Goal: Transaction & Acquisition: Obtain resource

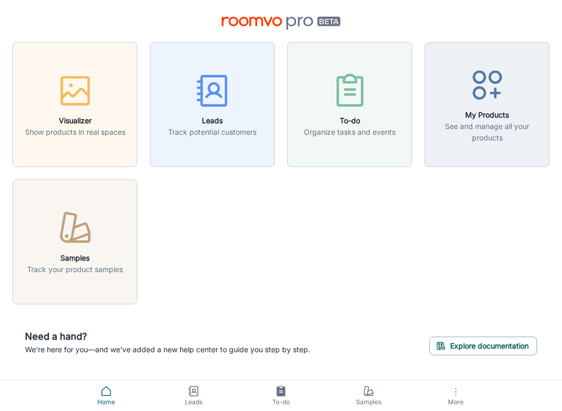
click at [63, 254] on h6 "Samples" at bounding box center [75, 257] width 96 height 11
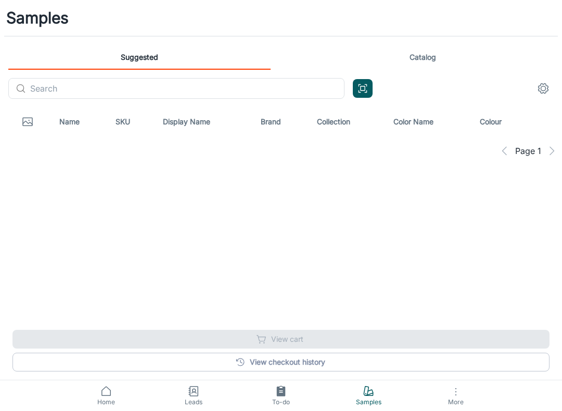
click at [38, 91] on input "text" at bounding box center [187, 88] width 314 height 21
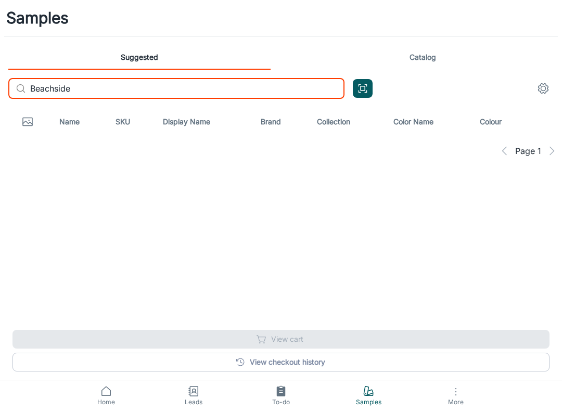
type input "Beachside"
click at [419, 58] on link "Catalog" at bounding box center [422, 57] width 262 height 25
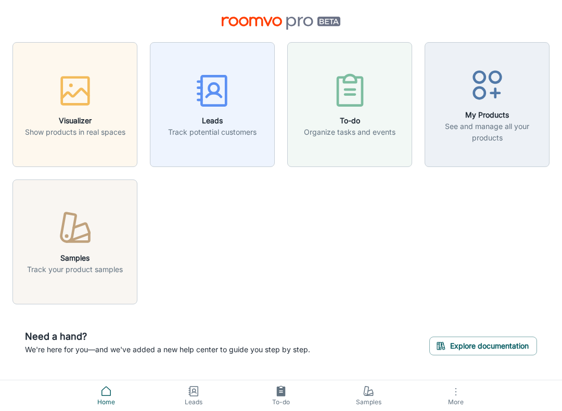
click at [451, 385] on icon "button" at bounding box center [455, 391] width 12 height 12
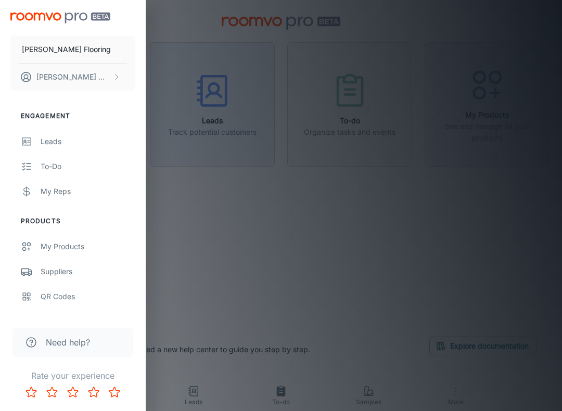
click at [61, 74] on p "[PERSON_NAME]" at bounding box center [73, 76] width 74 height 11
click at [154, 94] on li "Log out" at bounding box center [163, 94] width 56 height 18
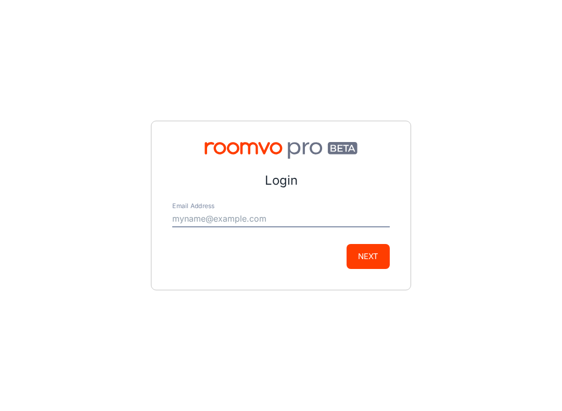
click at [184, 221] on input "Email Address" at bounding box center [280, 219] width 217 height 17
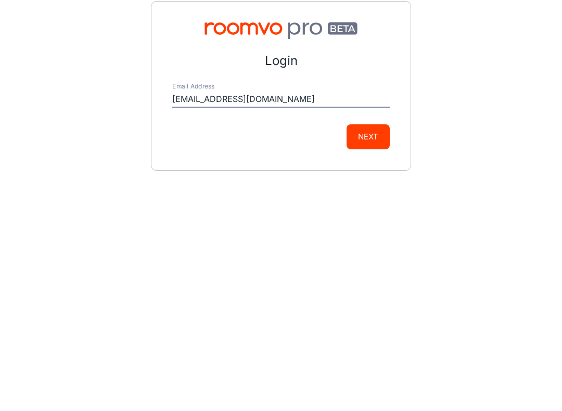
type input "[EMAIL_ADDRESS][DOMAIN_NAME]"
click at [373, 244] on button "Next" at bounding box center [367, 256] width 43 height 25
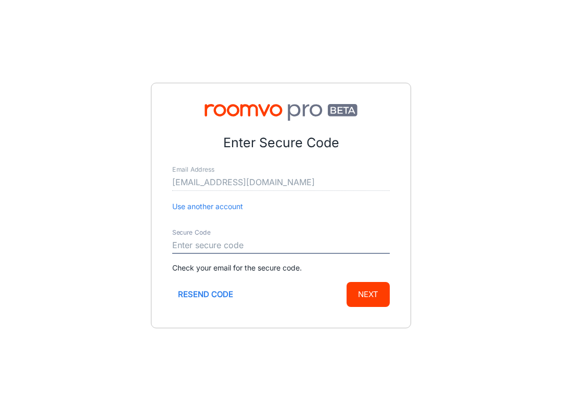
click at [228, 240] on input "Secure Code" at bounding box center [280, 245] width 217 height 17
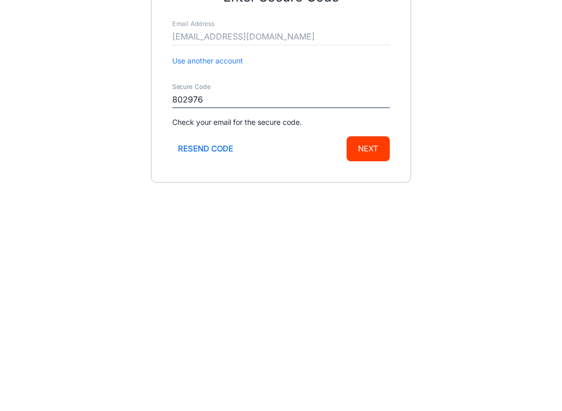
type input "802976"
click at [373, 282] on button "Next" at bounding box center [367, 294] width 43 height 25
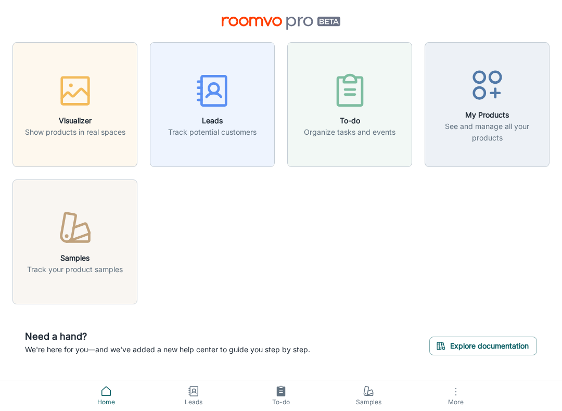
click at [81, 246] on icon "button" at bounding box center [75, 228] width 39 height 39
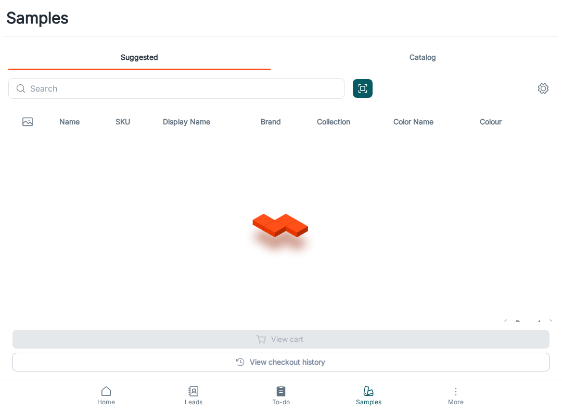
click at [426, 61] on link "Catalog" at bounding box center [422, 57] width 262 height 25
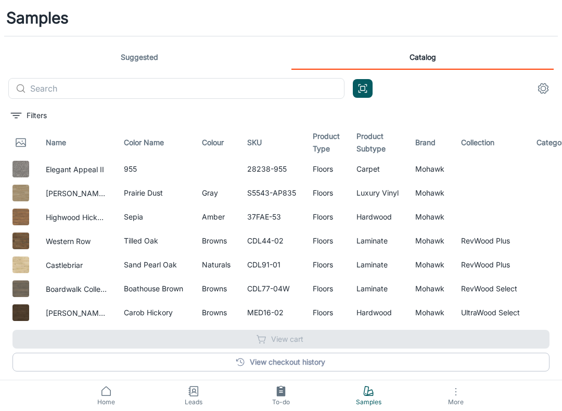
click at [44, 92] on input "text" at bounding box center [187, 88] width 314 height 21
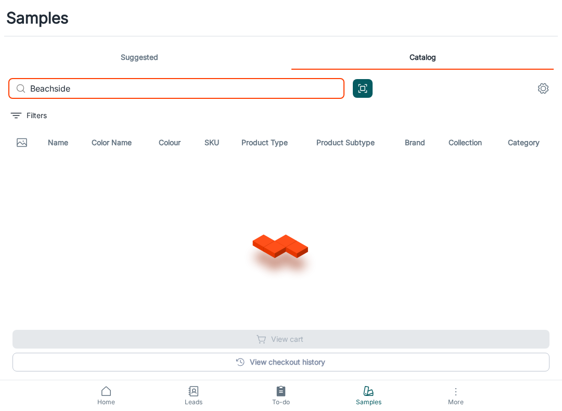
type input "Beachside"
click at [493, 167] on div at bounding box center [280, 243] width 537 height 166
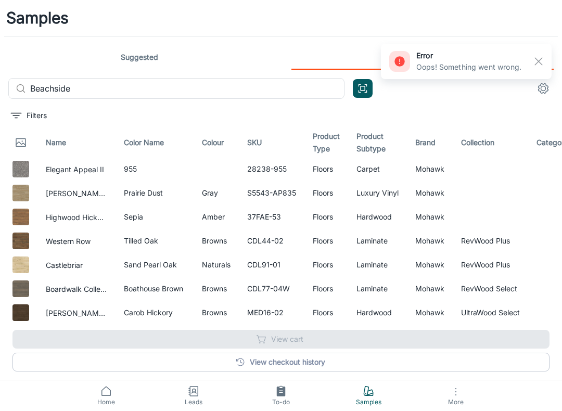
click at [543, 167] on icon "button" at bounding box center [546, 167] width 10 height 7
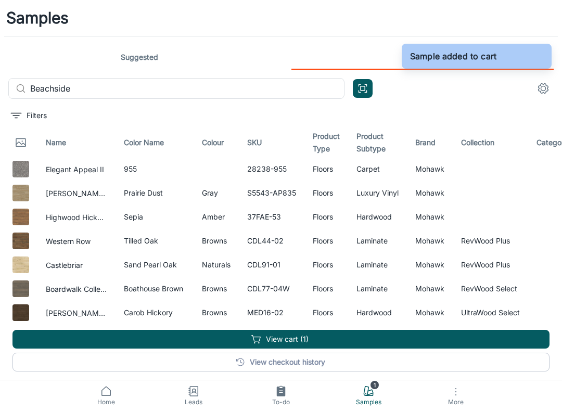
click at [316, 340] on button "View cart (1)" at bounding box center [280, 339] width 537 height 19
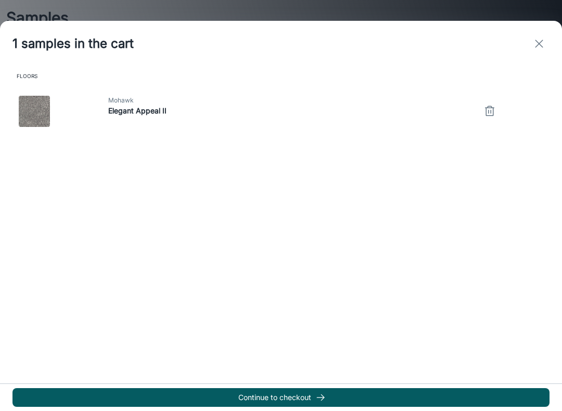
click at [308, 406] on button "Continue to checkout" at bounding box center [280, 397] width 537 height 19
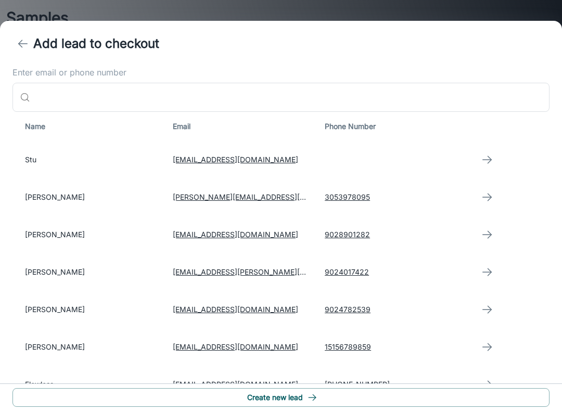
click at [301, 393] on button "Create new lead" at bounding box center [280, 397] width 537 height 19
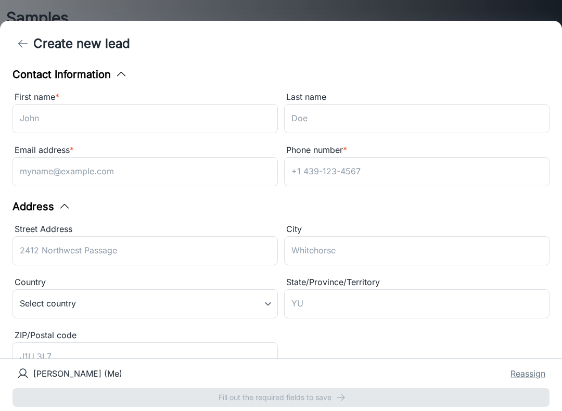
click at [31, 119] on input "First name *" at bounding box center [144, 118] width 265 height 29
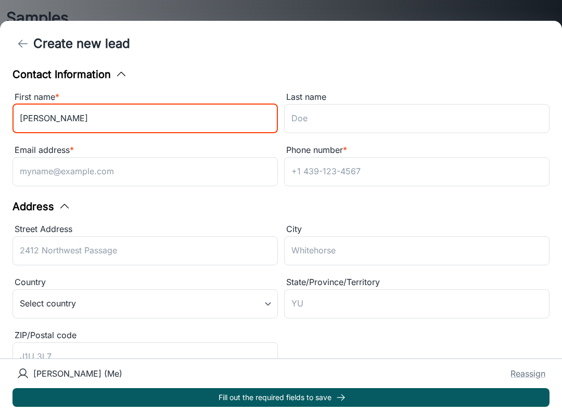
type input "Patrick"
click at [408, 119] on input "Last name" at bounding box center [416, 118] width 265 height 29
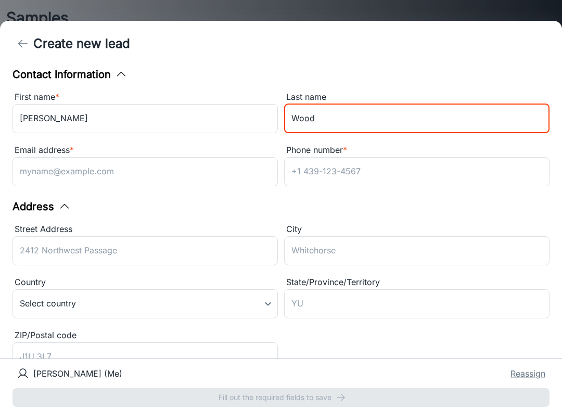
type input "Wood"
click at [38, 170] on input "Email address *" at bounding box center [144, 171] width 265 height 29
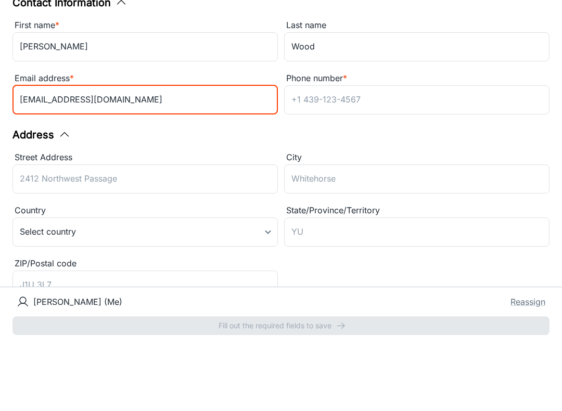
type input "pwood@taylorflooring.com"
click at [399, 157] on input "Phone number *" at bounding box center [416, 171] width 265 height 29
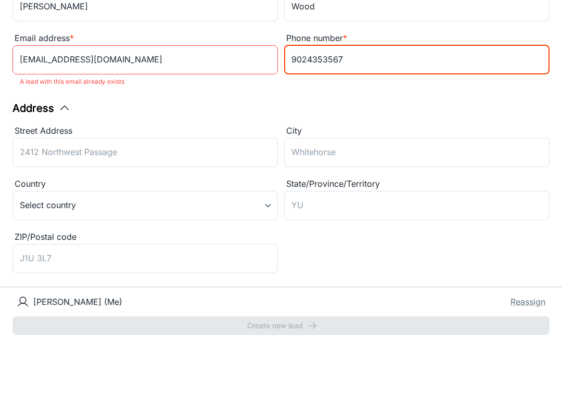
scroll to position [41, 0]
type input "9024353567"
click at [199, 116] on input "pwood@taylorflooring.com" at bounding box center [144, 130] width 265 height 29
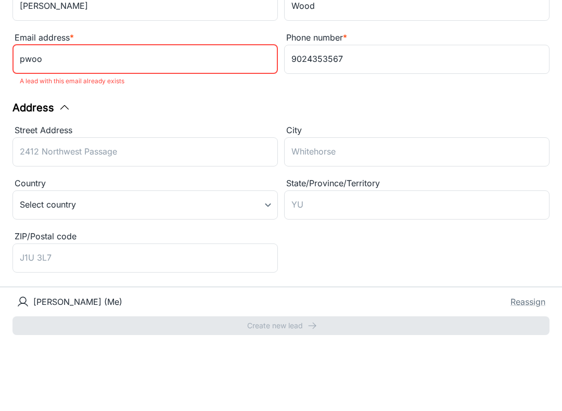
type input "pwo"
type input "patrickdwood483@gmail.com"
click at [33, 209] on input "Street Address" at bounding box center [144, 223] width 265 height 29
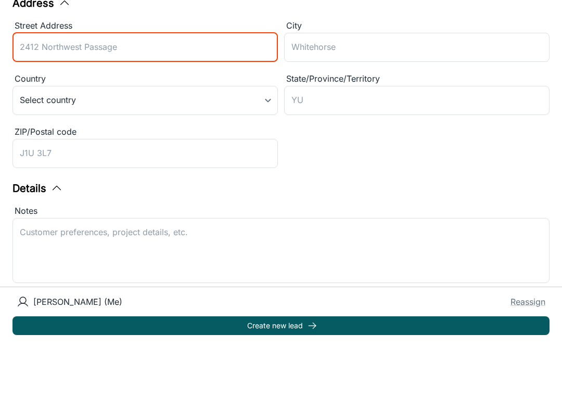
scroll to position [133, 0]
type input "60 highfieldpark"
click at [409, 103] on input "City" at bounding box center [416, 117] width 265 height 29
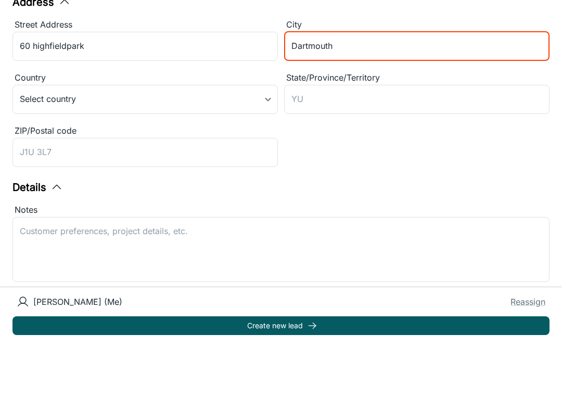
type input "Dartmouth"
click at [43, 99] on body "Samples Suggested Catalog ​ Beachside ​ Filters Name Color Name Colour SKU Prod…" at bounding box center [281, 205] width 562 height 411
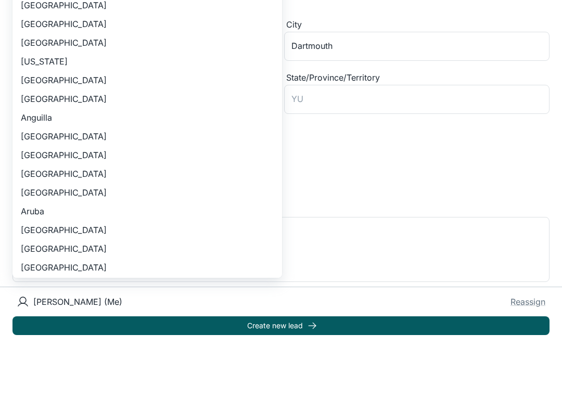
scroll to position [19, 0]
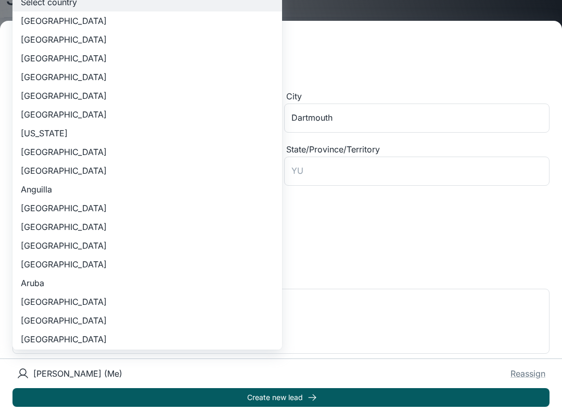
click at [28, 24] on li "Canada" at bounding box center [146, 20] width 269 height 19
type input "CA"
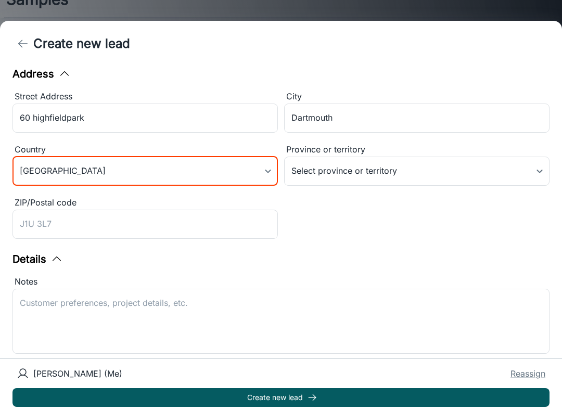
click at [389, 174] on body "Samples Suggested Catalog ​ Beachside ​ Filters Name Color Name Colour SKU Prod…" at bounding box center [281, 186] width 562 height 411
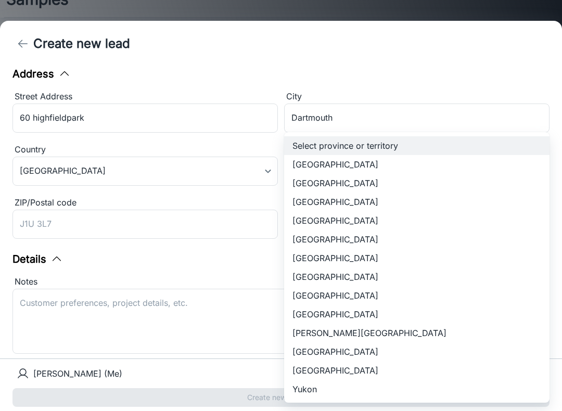
click at [333, 278] on li "Nova Scotia" at bounding box center [416, 276] width 265 height 19
type input "Nova Scotia"
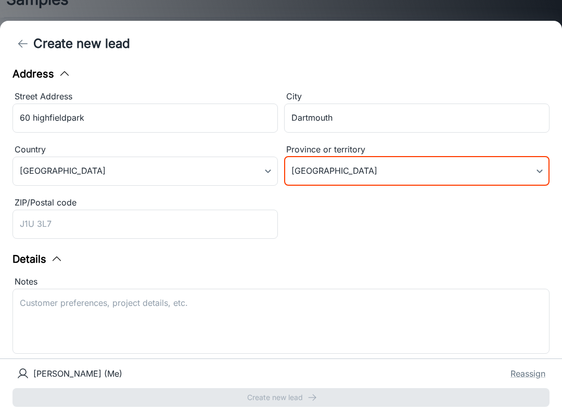
click at [26, 224] on input "ZIP/Postal code" at bounding box center [144, 224] width 265 height 29
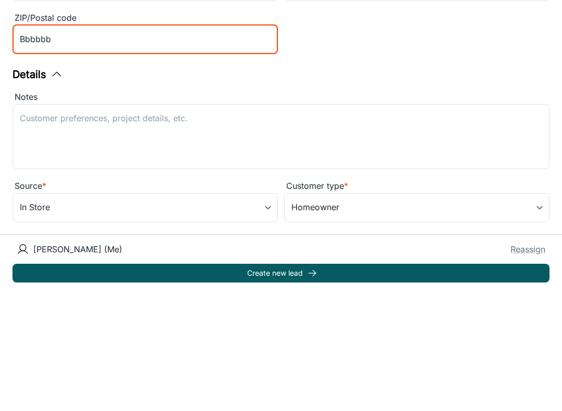
scroll to position [193, 0]
type input "Bbbbbb"
click at [516, 304] on div "Customer type *" at bounding box center [416, 311] width 265 height 14
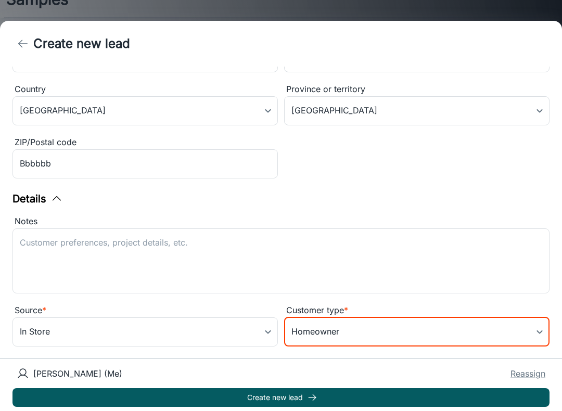
click at [290, 399] on button "Create new lead" at bounding box center [280, 397] width 537 height 19
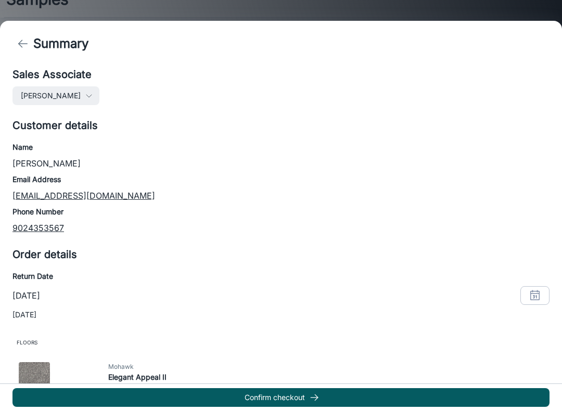
click at [29, 48] on button "back" at bounding box center [22, 43] width 21 height 21
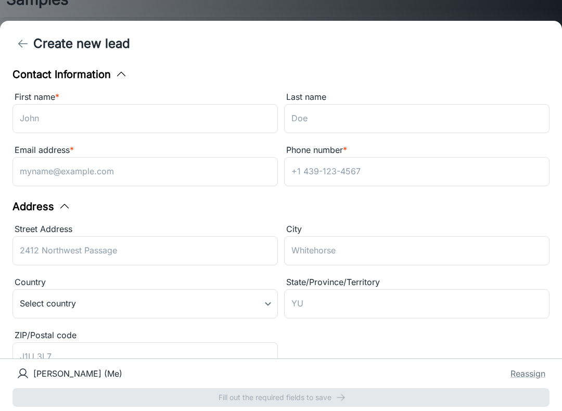
click at [31, 41] on button "back" at bounding box center [22, 43] width 21 height 21
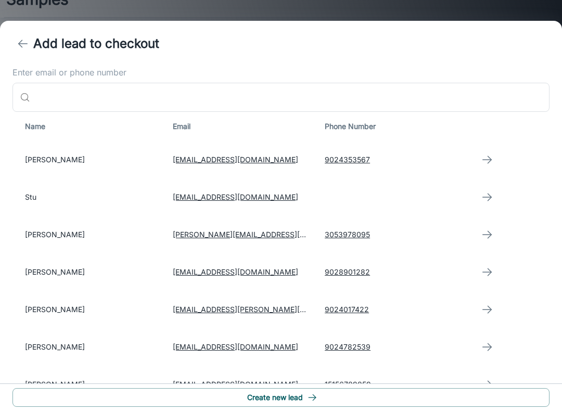
click at [25, 39] on icon "back" at bounding box center [23, 43] width 12 height 12
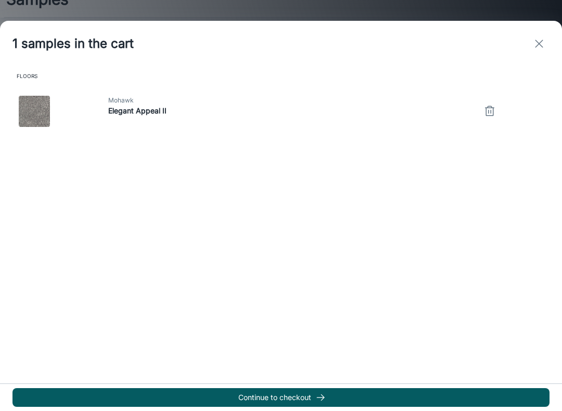
click at [534, 43] on icon "exit" at bounding box center [539, 43] width 12 height 12
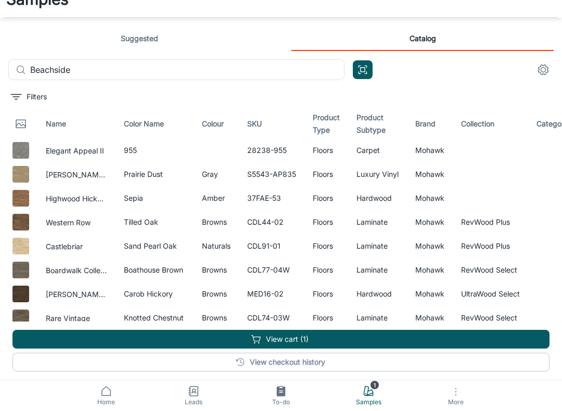
click at [297, 361] on link "View checkout history" at bounding box center [280, 362] width 537 height 19
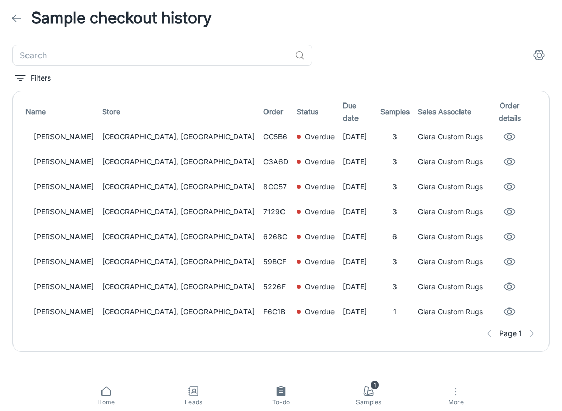
click at [15, 12] on icon at bounding box center [16, 18] width 12 height 12
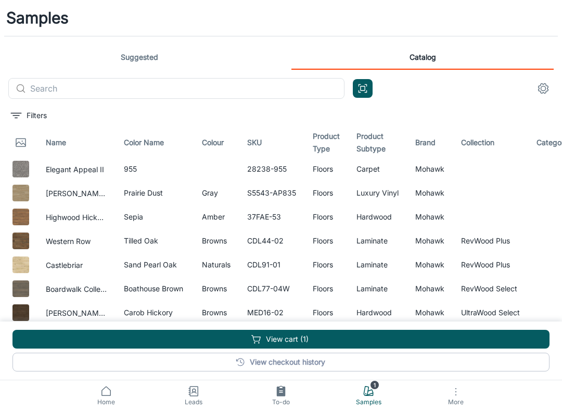
click at [109, 392] on icon at bounding box center [106, 391] width 12 height 12
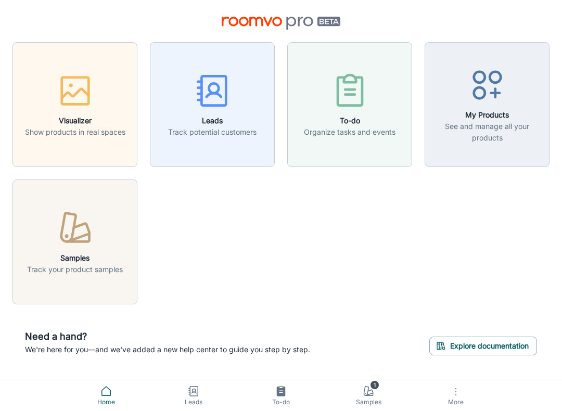
click at [64, 242] on icon "button" at bounding box center [68, 227] width 15 height 29
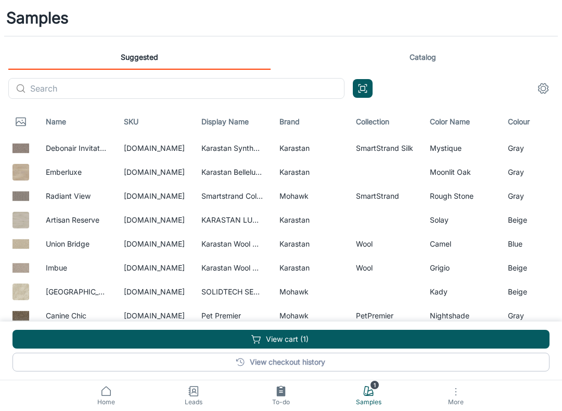
click at [296, 334] on button "View cart (1)" at bounding box center [280, 339] width 537 height 19
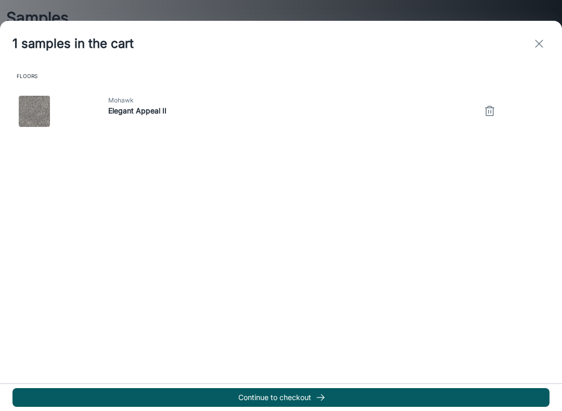
click at [327, 406] on button "Continue to checkout" at bounding box center [280, 397] width 537 height 19
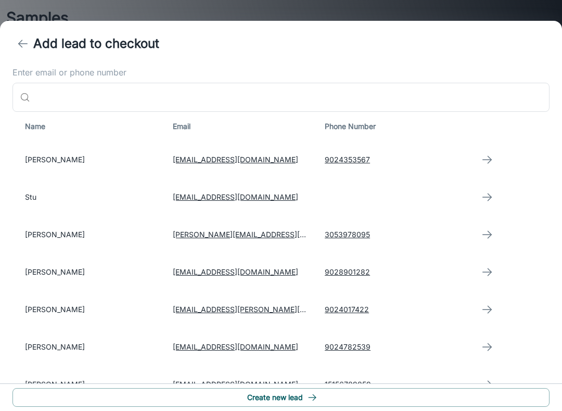
click at [37, 158] on td "Patrick Wood" at bounding box center [88, 159] width 152 height 37
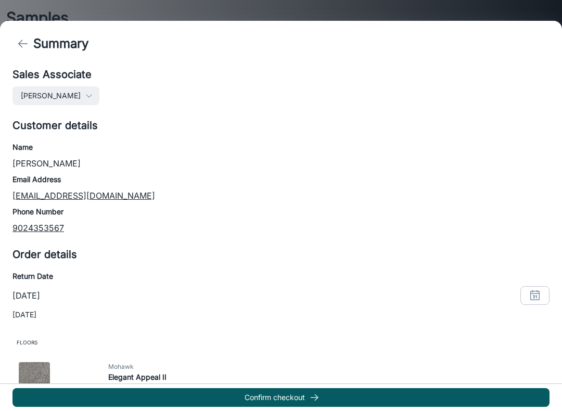
click at [295, 404] on button "Confirm checkout" at bounding box center [280, 397] width 537 height 19
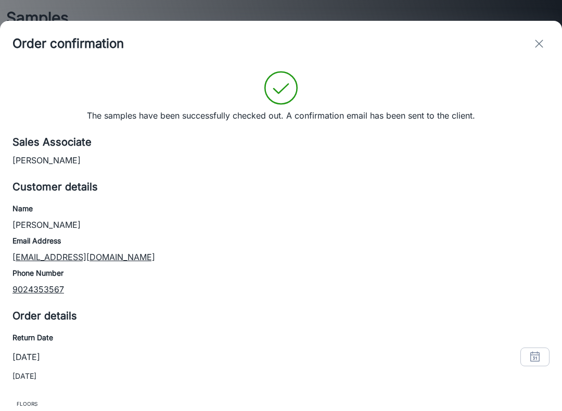
click at [535, 43] on icon "exit" at bounding box center [539, 43] width 12 height 12
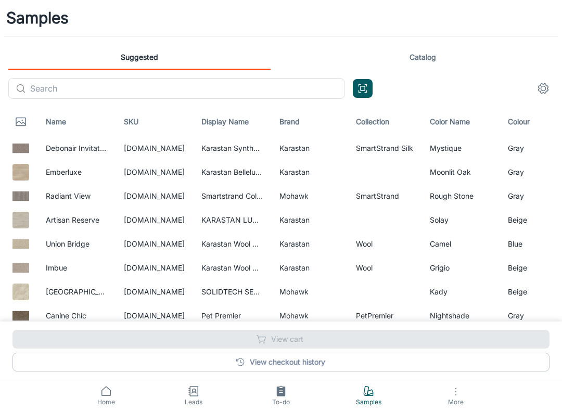
click at [98, 358] on link "View checkout history" at bounding box center [280, 362] width 537 height 19
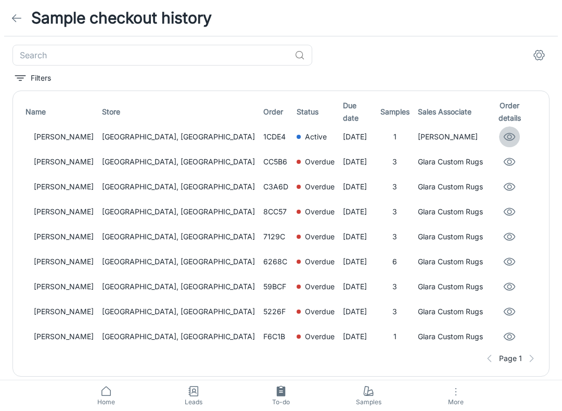
click at [504, 133] on icon "eye" at bounding box center [509, 136] width 11 height 7
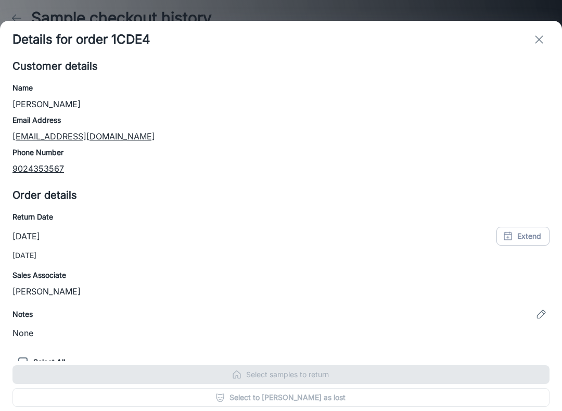
checkbox input "true"
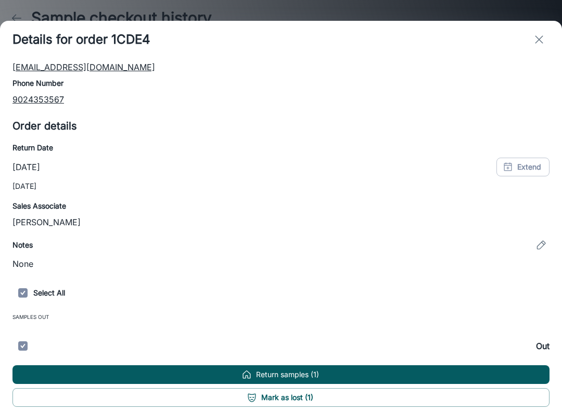
scroll to position [69, 0]
click at [327, 371] on button "Return samples (1)" at bounding box center [280, 374] width 537 height 19
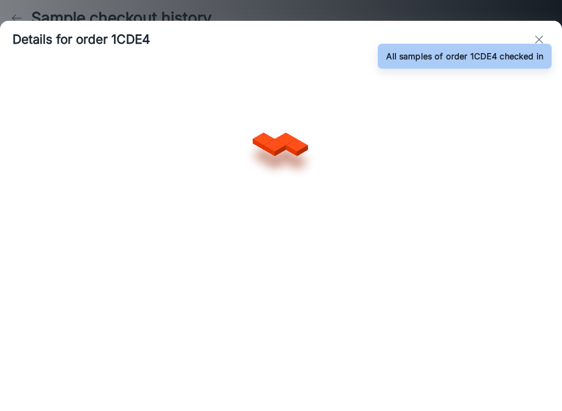
scroll to position [0, 0]
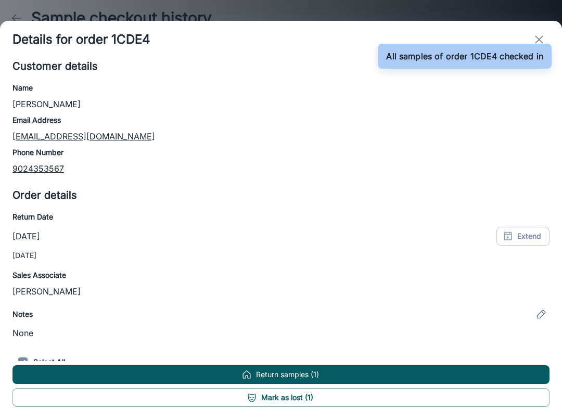
checkbox input "true"
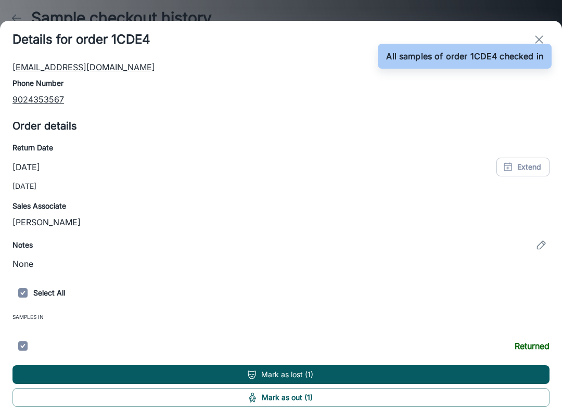
scroll to position [69, 0]
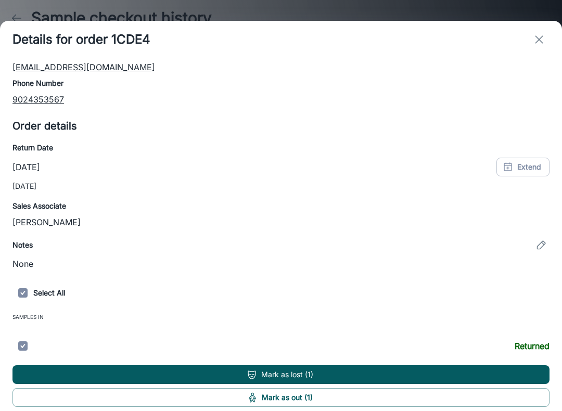
click at [534, 41] on icon "exit" at bounding box center [539, 39] width 12 height 12
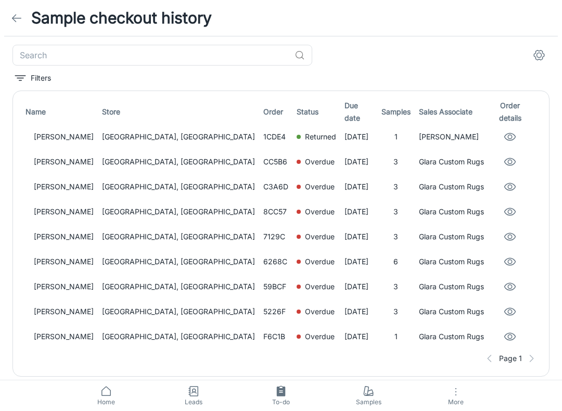
click at [503, 160] on icon "eye" at bounding box center [509, 162] width 12 height 12
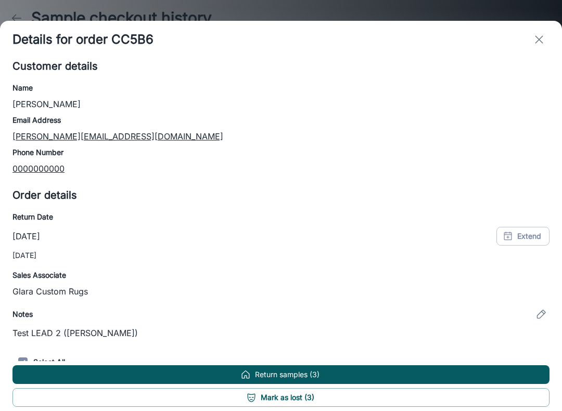
click at [317, 372] on button "Return samples (3)" at bounding box center [280, 374] width 537 height 19
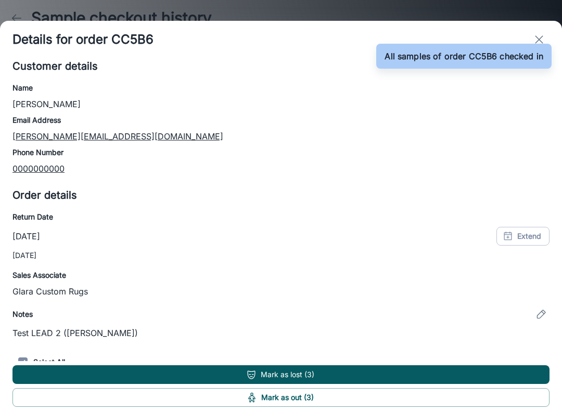
click at [543, 32] on button "exit" at bounding box center [538, 39] width 21 height 21
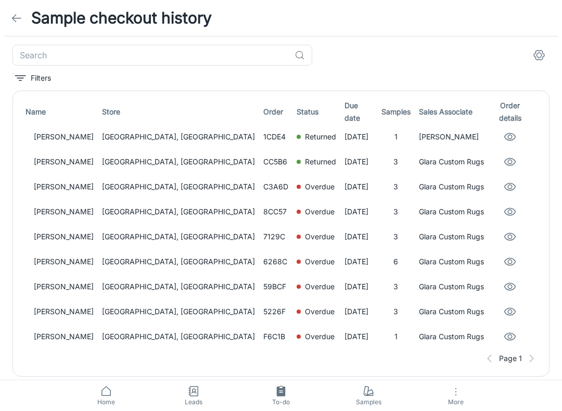
click at [364, 406] on span "Samples" at bounding box center [368, 401] width 75 height 9
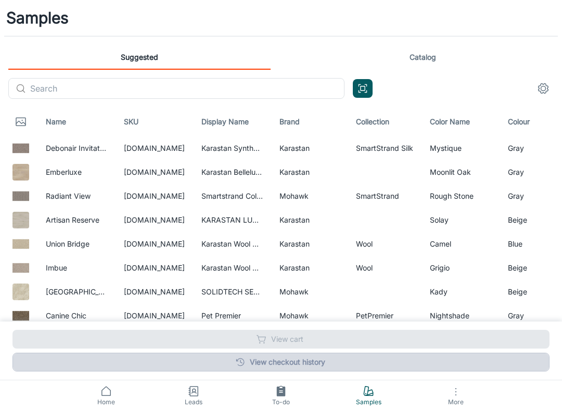
click at [310, 364] on link "View checkout history" at bounding box center [280, 362] width 537 height 19
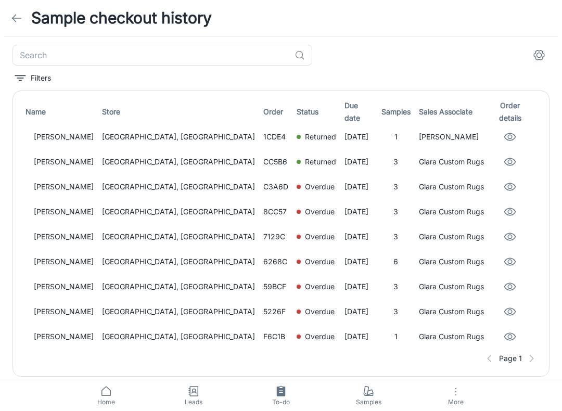
click at [103, 393] on icon at bounding box center [106, 391] width 12 height 12
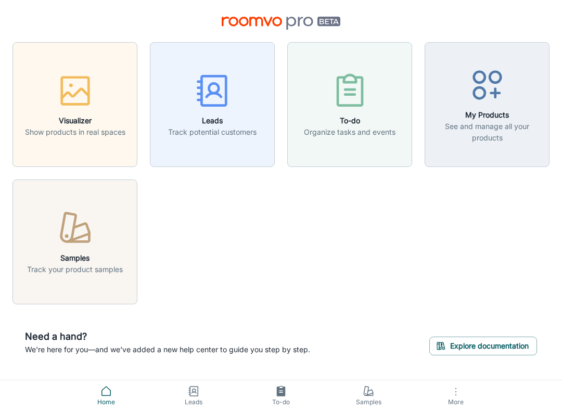
click at [71, 227] on icon "button" at bounding box center [75, 228] width 39 height 39
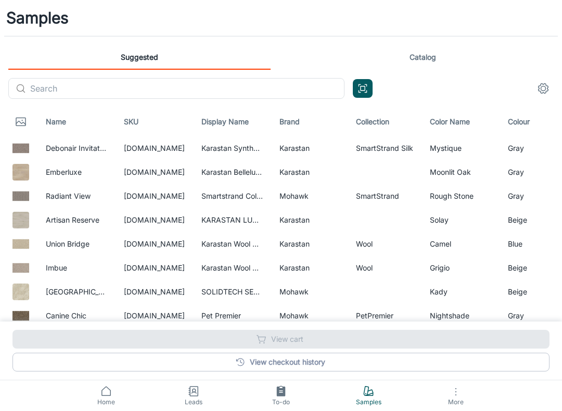
click at [42, 92] on input "text" at bounding box center [187, 88] width 314 height 21
